Goal: Task Accomplishment & Management: Use online tool/utility

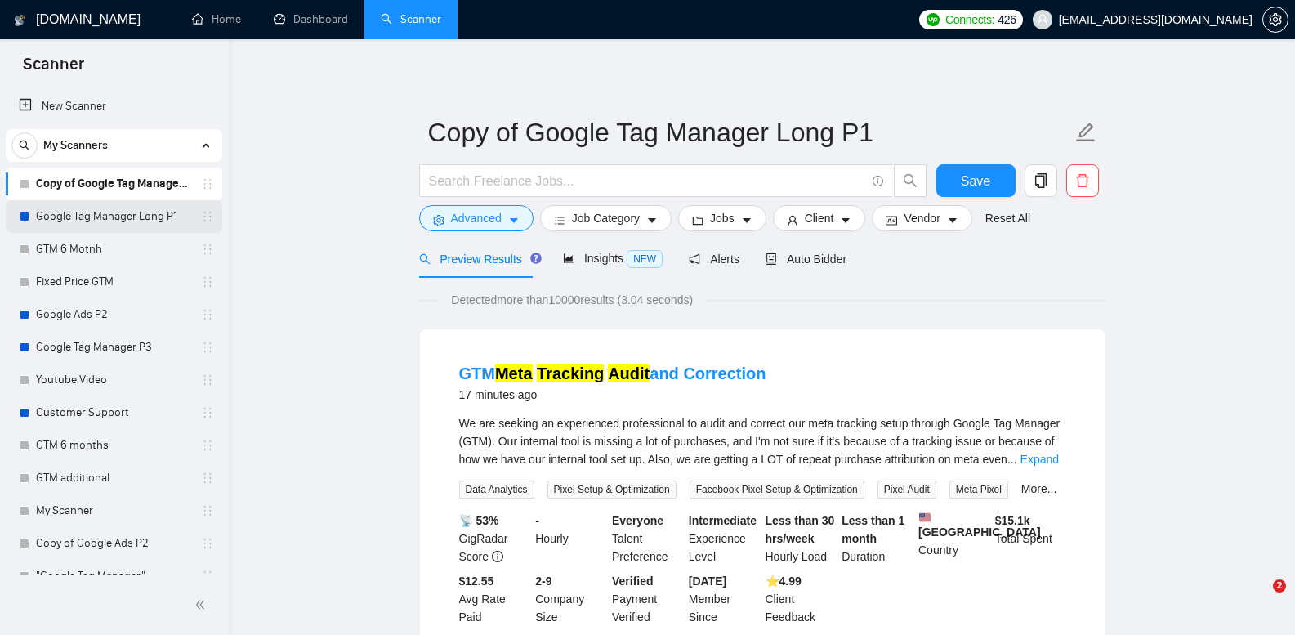
click at [105, 212] on link "Google Tag Manager Long P1" at bounding box center [113, 216] width 155 height 33
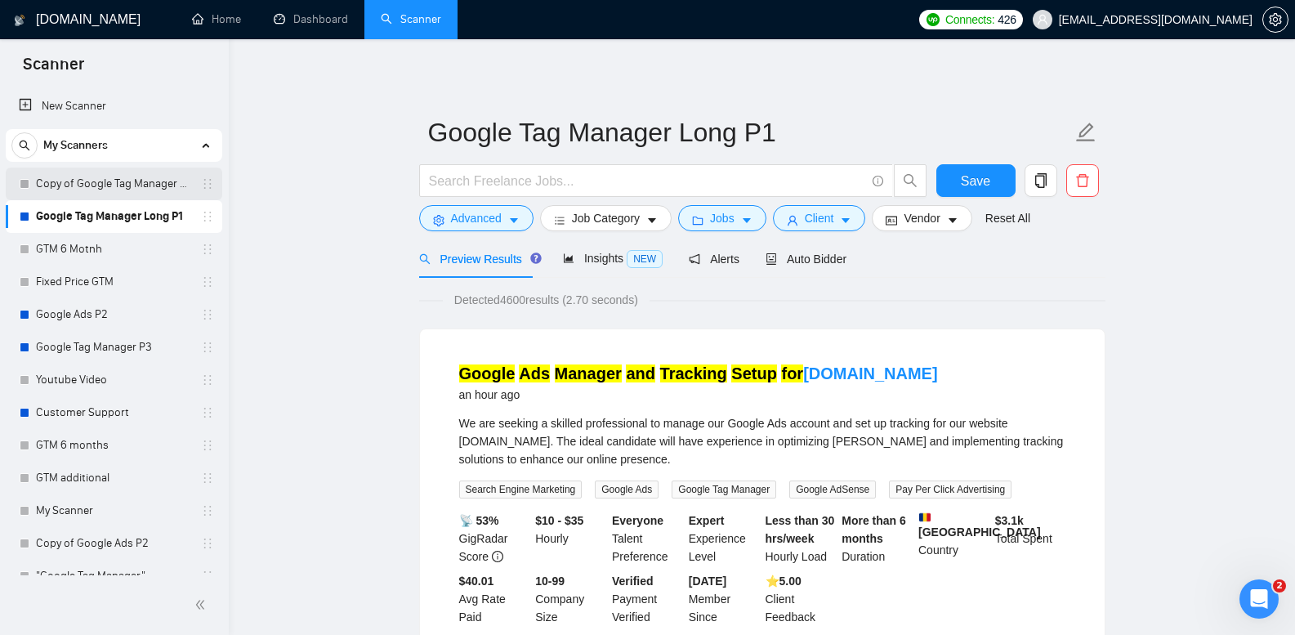
click at [97, 188] on link "Copy of Google Tag Manager Long P1" at bounding box center [113, 184] width 155 height 33
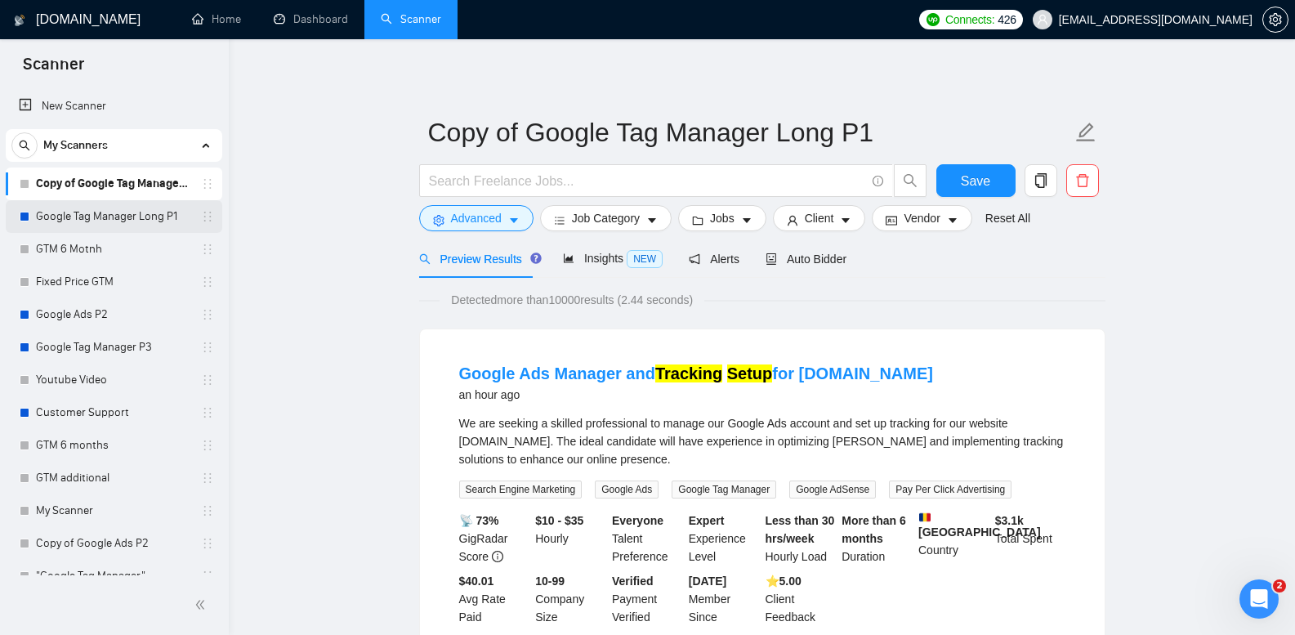
click at [159, 216] on link "Google Tag Manager Long P1" at bounding box center [113, 216] width 155 height 33
